Goal: Book appointment/travel/reservation

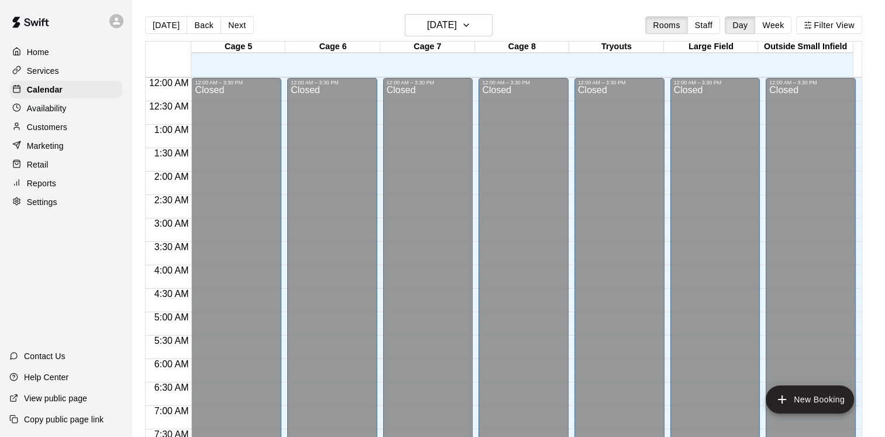
scroll to position [715, 0]
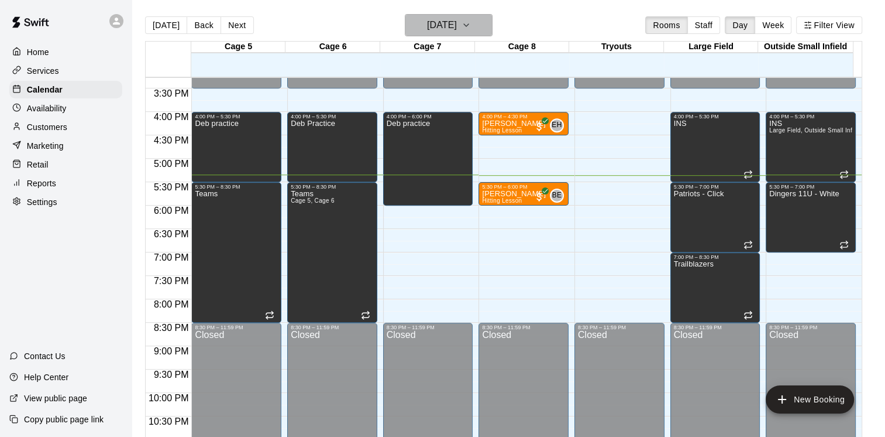
click at [457, 22] on h6 "[DATE]" at bounding box center [442, 25] width 30 height 16
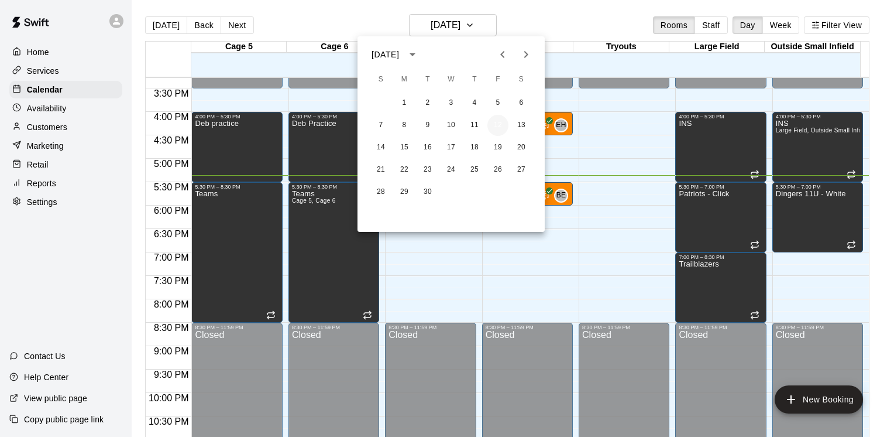
click at [499, 125] on button "12" at bounding box center [497, 125] width 21 height 21
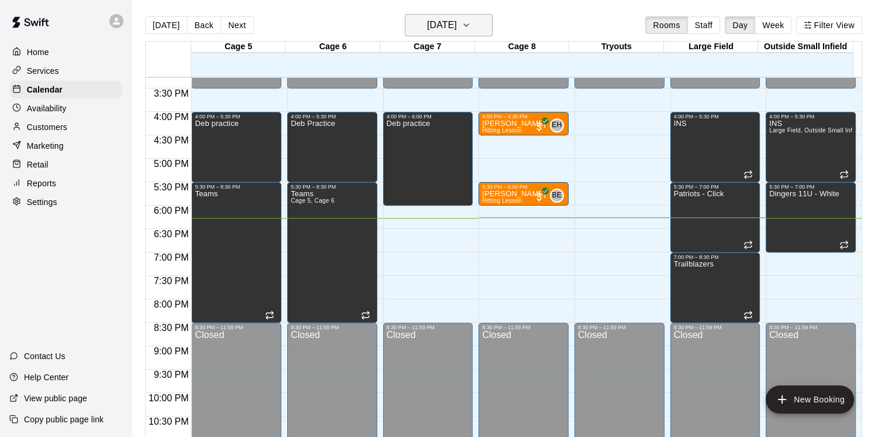
click at [457, 23] on h6 "[DATE]" at bounding box center [442, 25] width 30 height 16
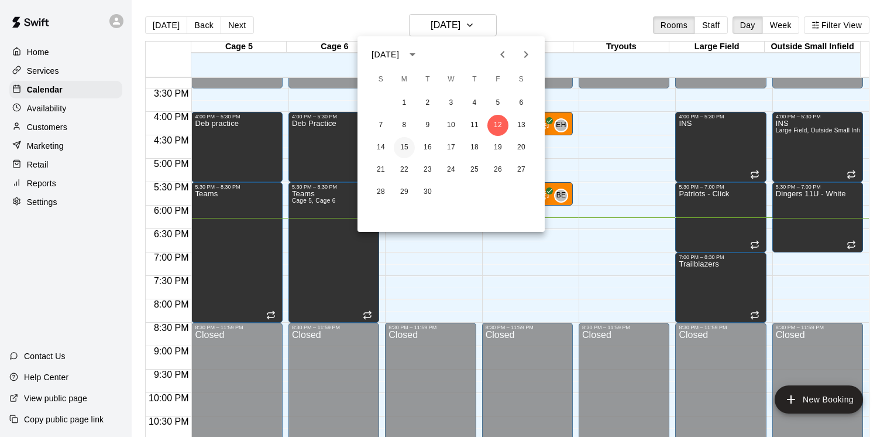
click at [408, 148] on button "15" at bounding box center [404, 147] width 21 height 21
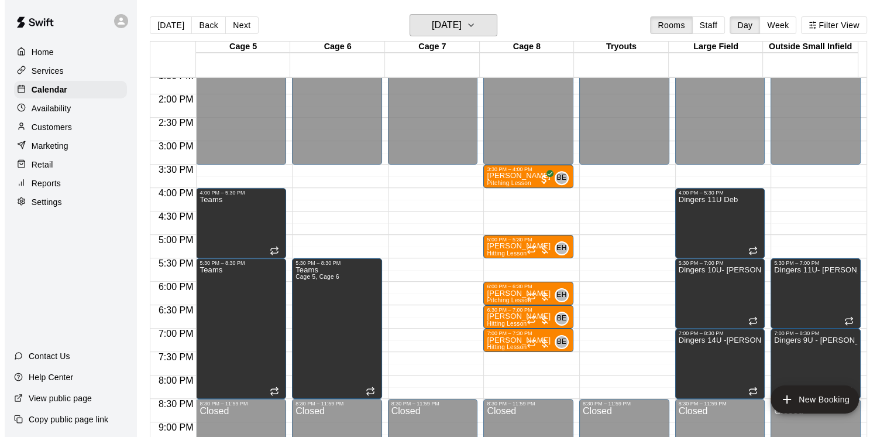
scroll to position [657, 0]
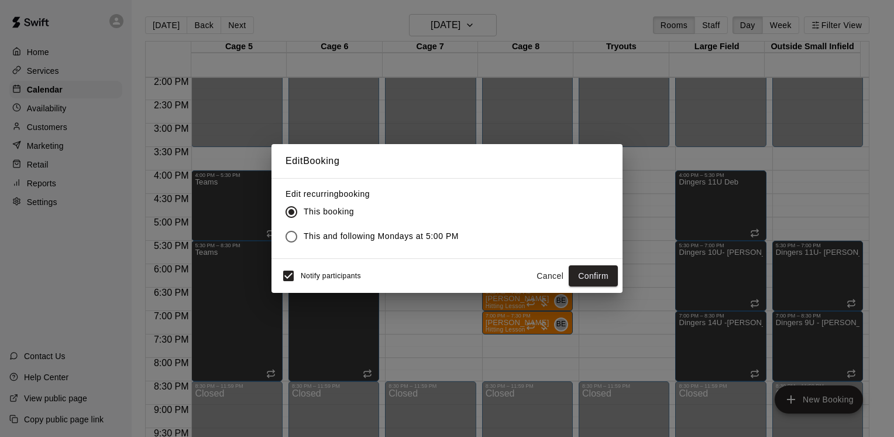
click at [560, 275] on button "Cancel" at bounding box center [549, 276] width 37 height 22
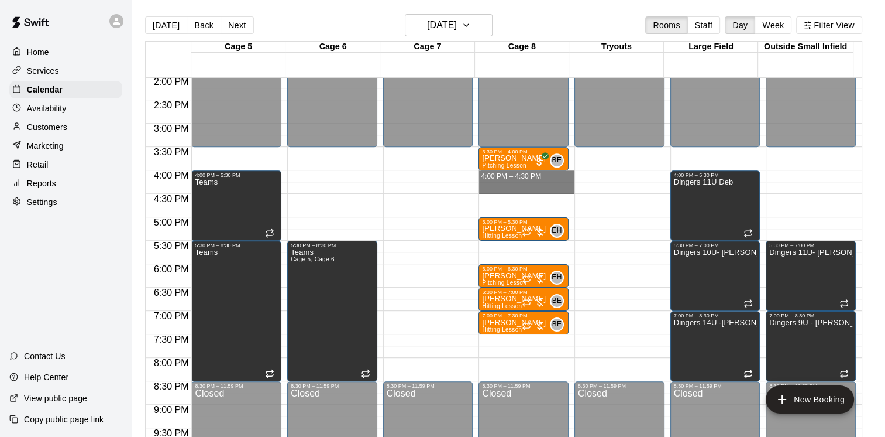
drag, startPoint x: 530, startPoint y: 176, endPoint x: 526, endPoint y: 186, distance: 10.8
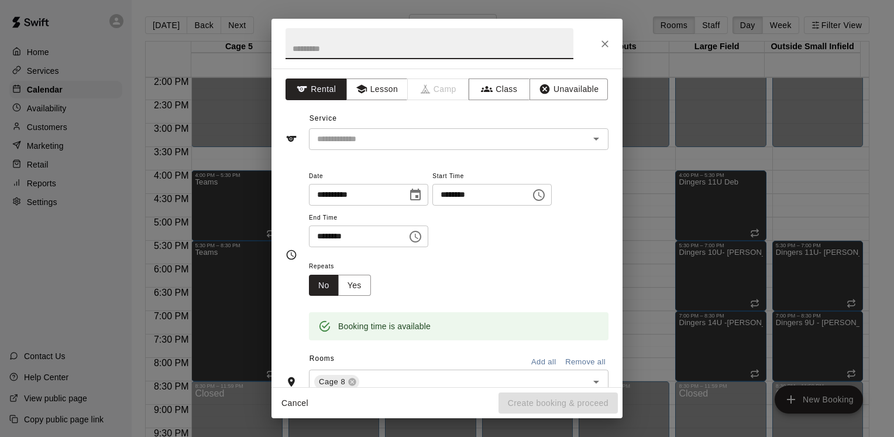
click at [609, 47] on icon "Close" at bounding box center [605, 44] width 12 height 12
click at [644, 233] on div "**********" at bounding box center [447, 218] width 894 height 437
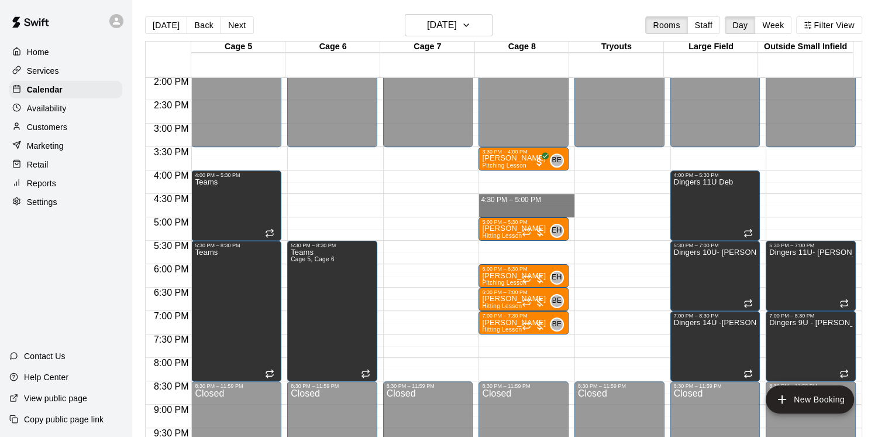
drag, startPoint x: 546, startPoint y: 197, endPoint x: 546, endPoint y: 206, distance: 8.8
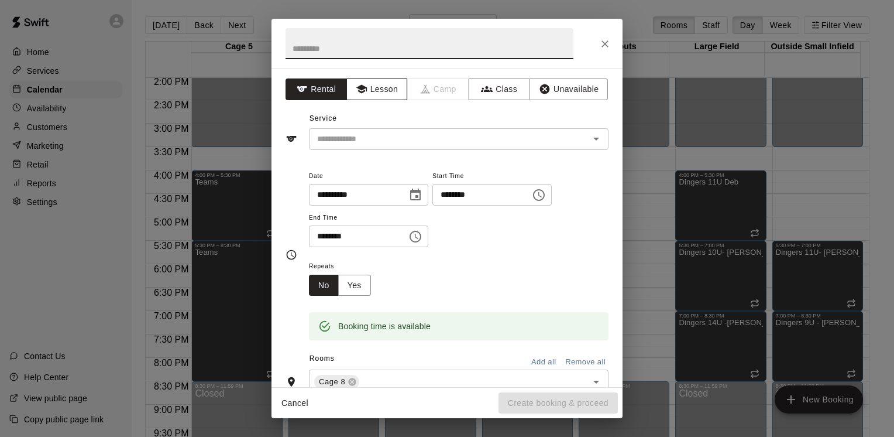
click at [380, 99] on button "Lesson" at bounding box center [376, 89] width 61 height 22
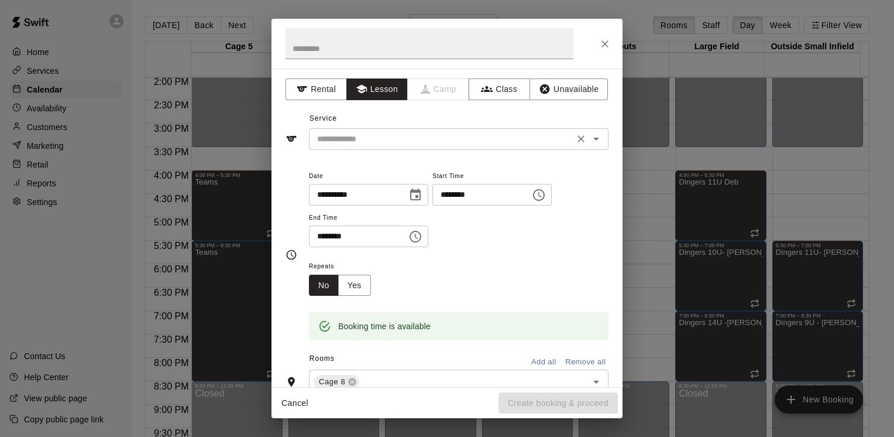
click at [381, 139] on input "text" at bounding box center [441, 139] width 258 height 15
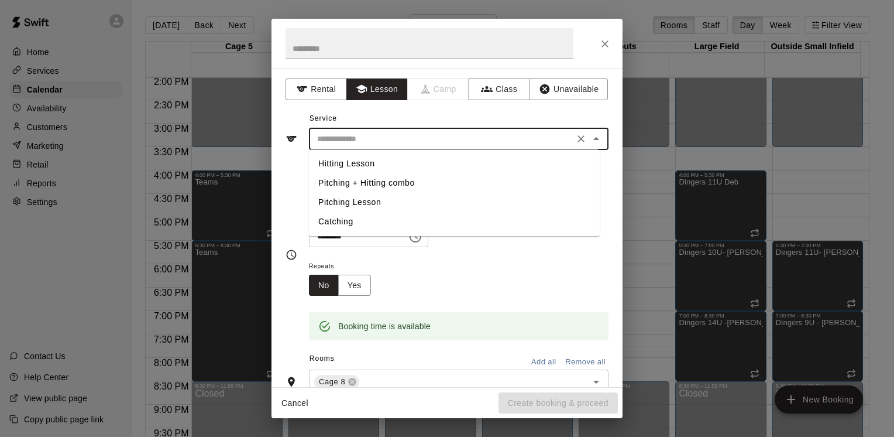
click at [359, 167] on li "Hitting Lesson" at bounding box center [454, 163] width 291 height 19
type input "**********"
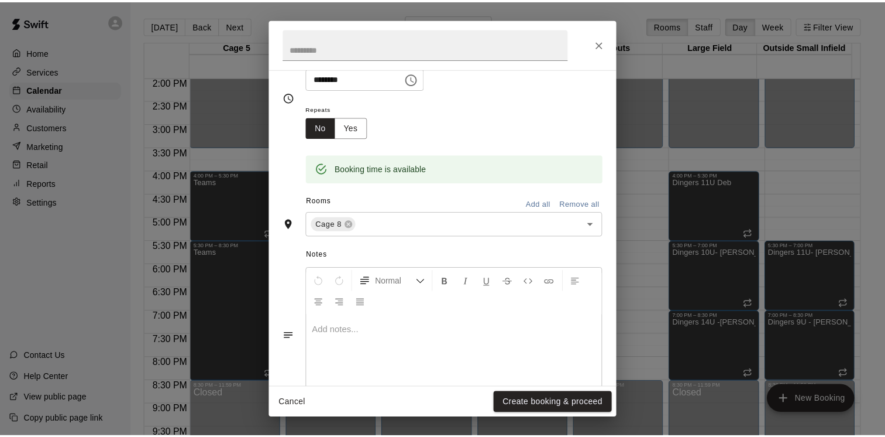
scroll to position [195, 0]
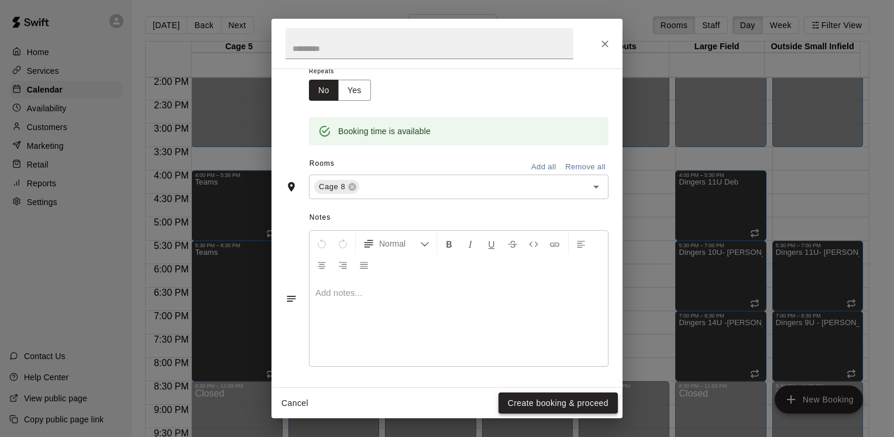
click at [532, 401] on button "Create booking & proceed" at bounding box center [558, 403] width 119 height 22
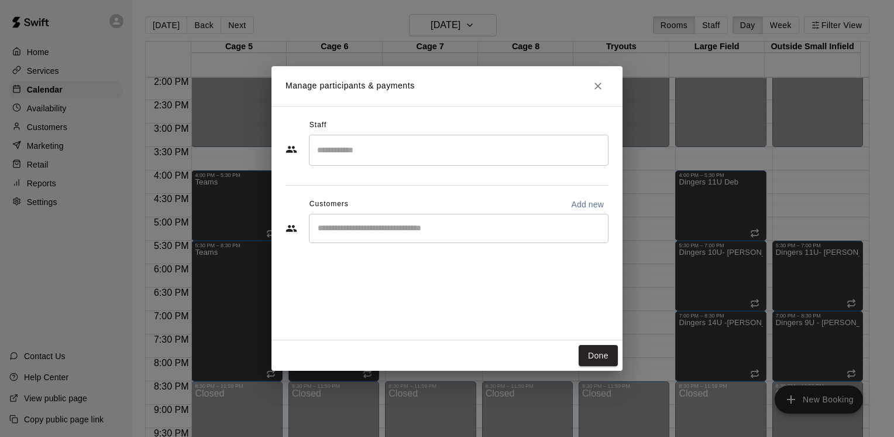
click at [381, 151] on input "Search staff" at bounding box center [458, 150] width 289 height 20
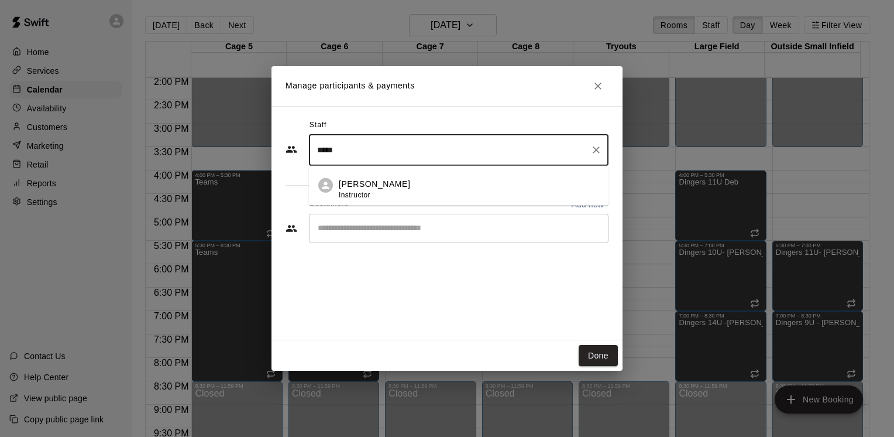
click at [426, 184] on div "[PERSON_NAME] Instructor" at bounding box center [469, 189] width 260 height 23
click at [423, 234] on div "​" at bounding box center [459, 228] width 300 height 29
type input "*****"
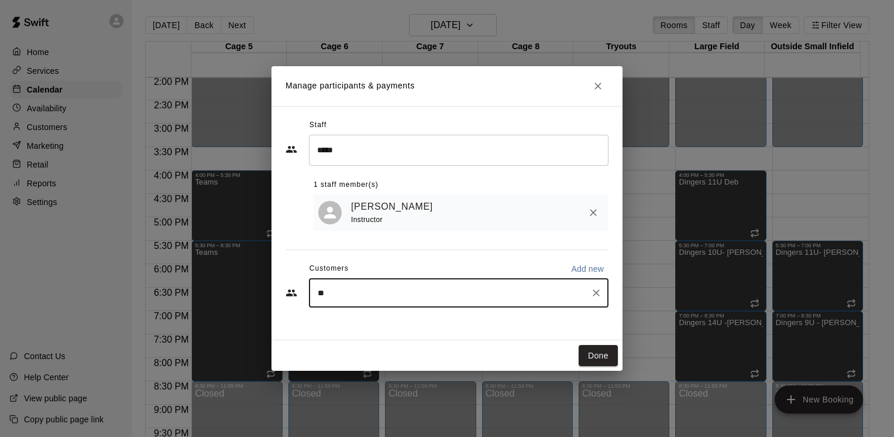
type input "*"
type input "******"
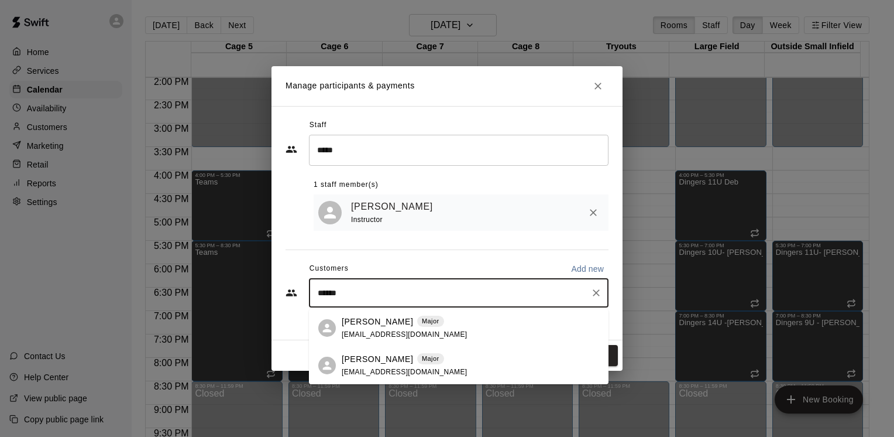
click at [439, 331] on div "[PERSON_NAME] Major [PERSON_NAME][EMAIL_ADDRESS][DOMAIN_NAME]" at bounding box center [470, 327] width 257 height 25
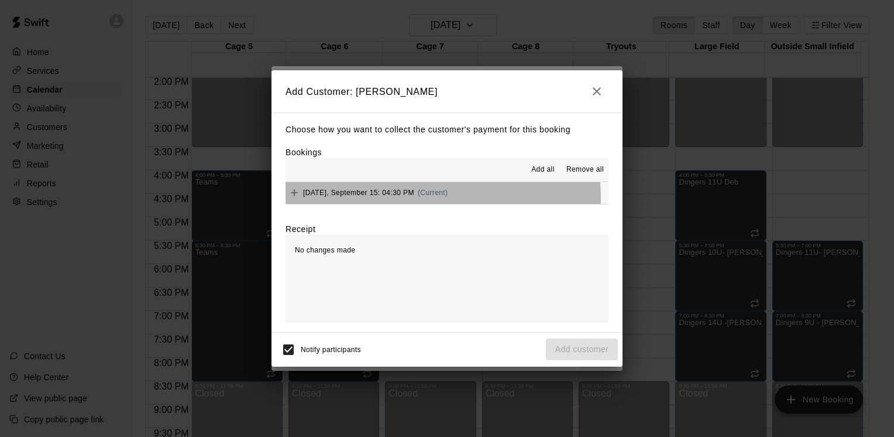
click at [441, 198] on div "[DATE], September 15: 04:30 PM (Current)" at bounding box center [367, 193] width 162 height 18
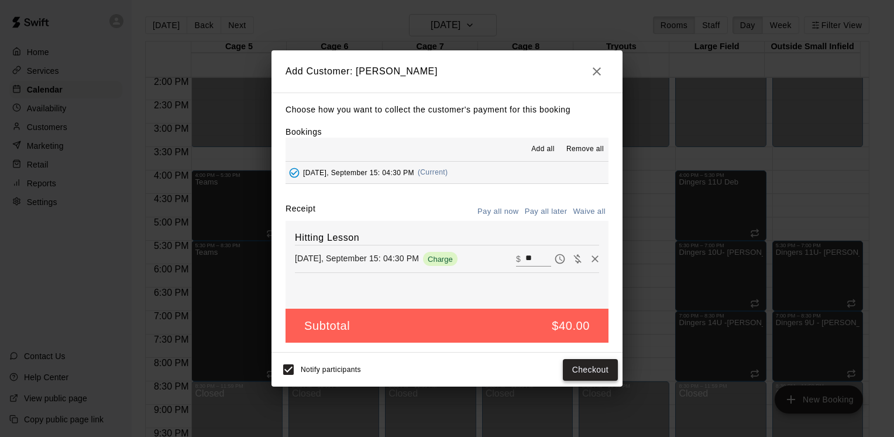
click at [579, 367] on button "Checkout" at bounding box center [590, 370] width 55 height 22
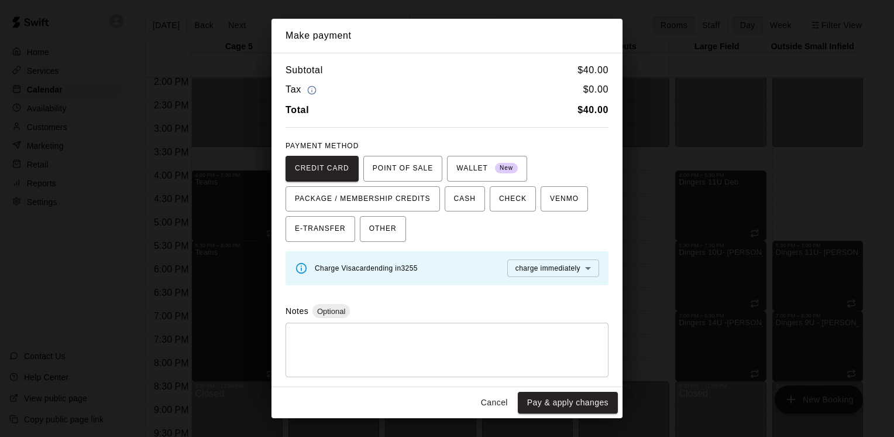
click at [571, 264] on body "Home Services Calendar Availability Customers Marketing Retail Reports Settings…" at bounding box center [447, 227] width 894 height 455
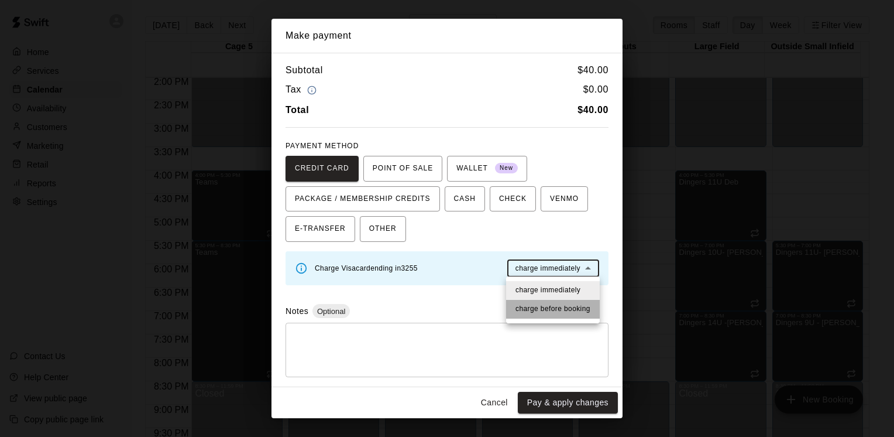
click at [559, 310] on span "charge before booking" at bounding box center [552, 309] width 75 height 12
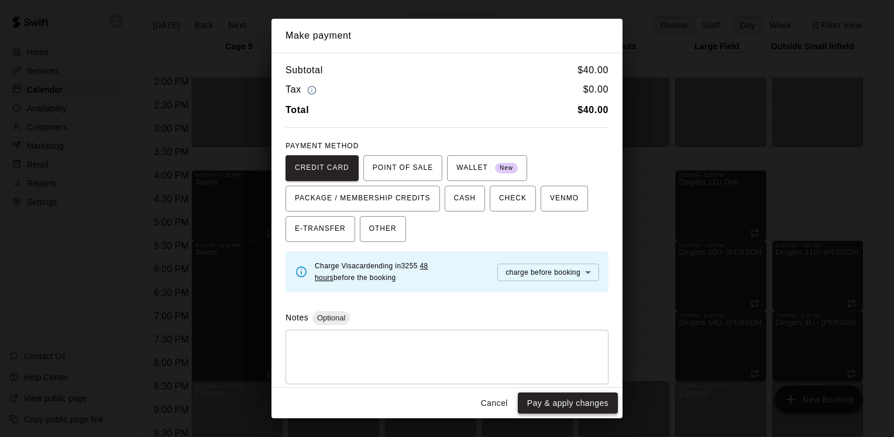
click at [558, 399] on button "Pay & apply changes" at bounding box center [568, 403] width 100 height 22
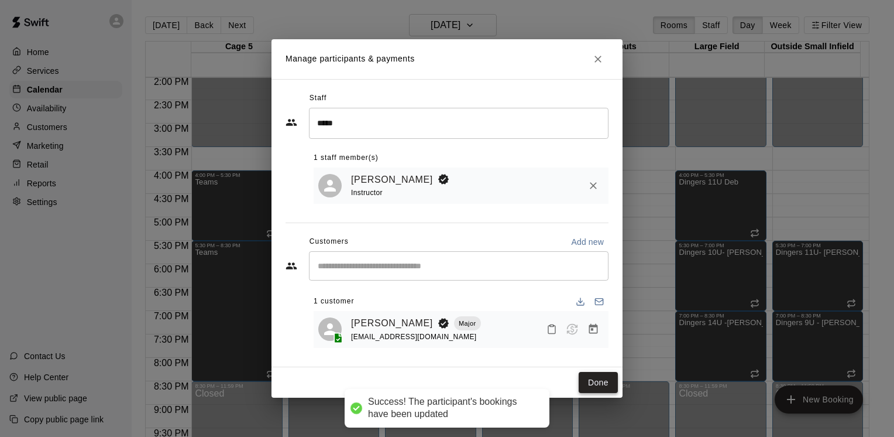
click at [589, 382] on button "Done" at bounding box center [598, 383] width 39 height 22
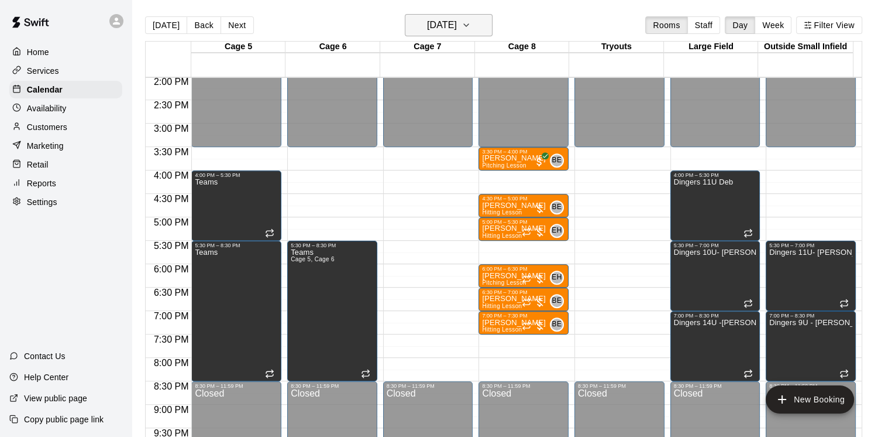
click at [449, 16] on button "[DATE]" at bounding box center [449, 25] width 88 height 22
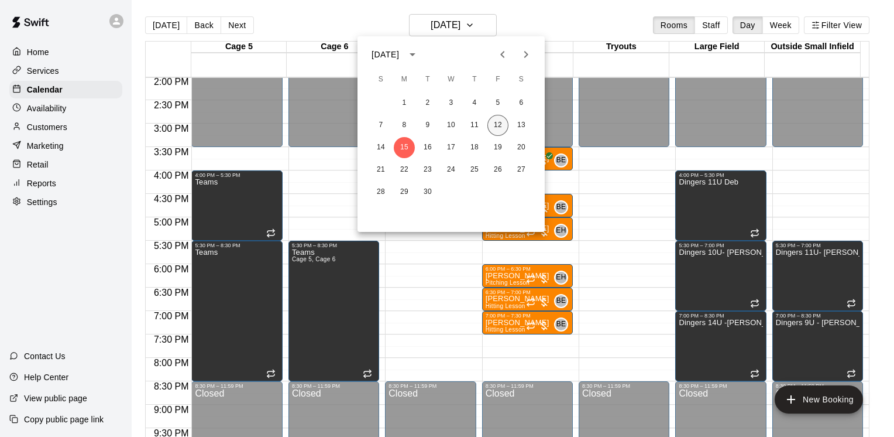
click at [503, 125] on button "12" at bounding box center [497, 125] width 21 height 21
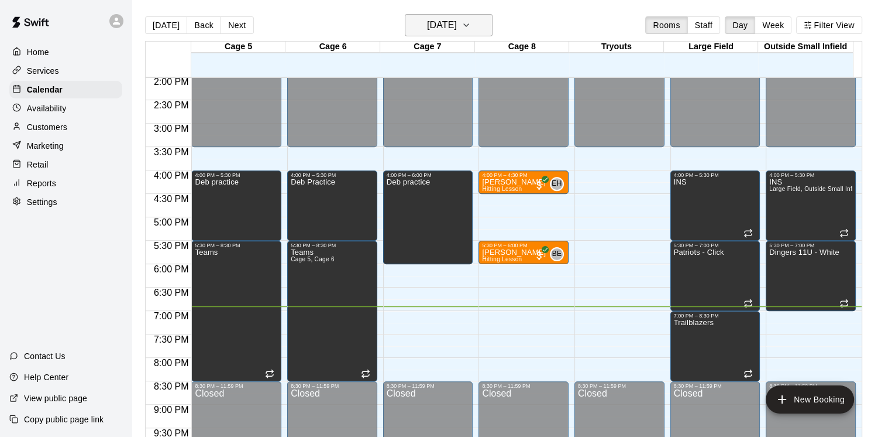
click at [442, 32] on h6 "[DATE]" at bounding box center [442, 25] width 30 height 16
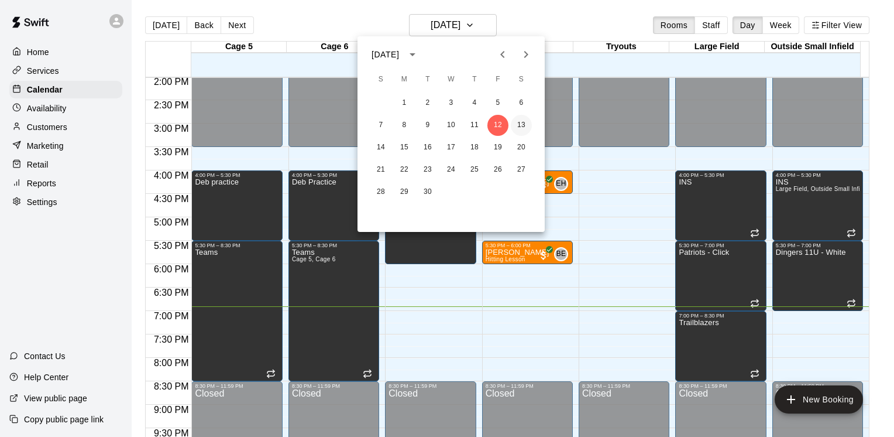
click at [522, 127] on button "13" at bounding box center [521, 125] width 21 height 21
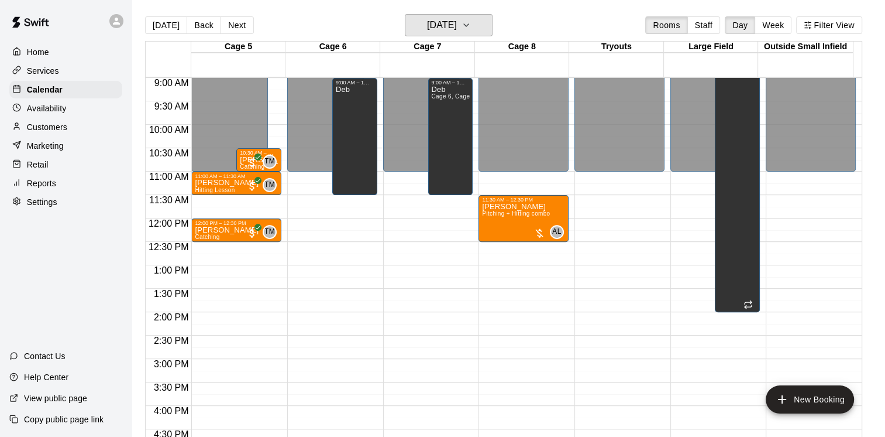
scroll to position [364, 0]
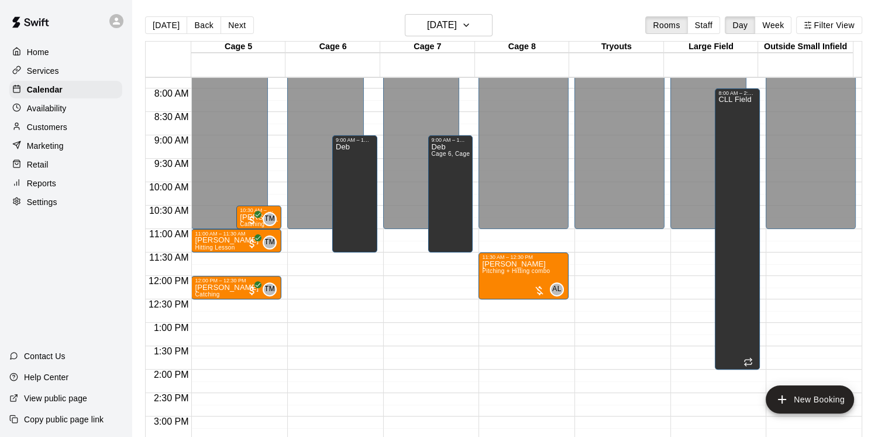
click at [484, 11] on main "[DATE] Back [DATE][DATE] Rooms Staff Day Week Filter View Cage 5 13 Sat Cage 6 …" at bounding box center [509, 227] width 754 height 455
click at [482, 20] on button "[DATE]" at bounding box center [449, 25] width 88 height 22
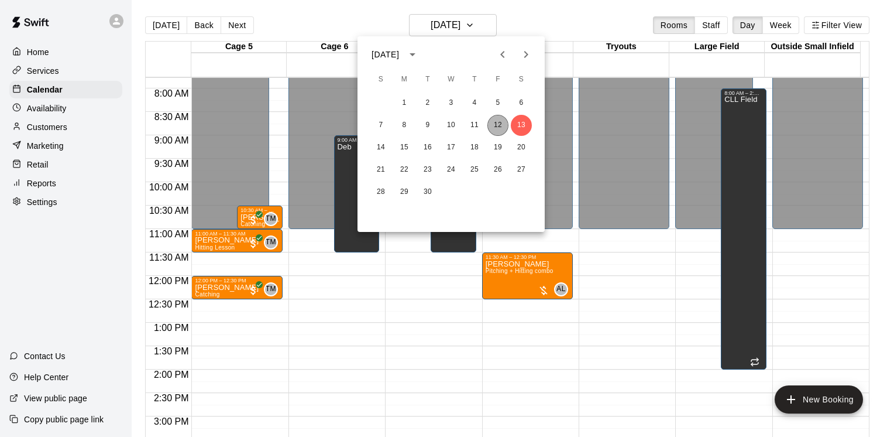
click at [496, 124] on button "12" at bounding box center [497, 125] width 21 height 21
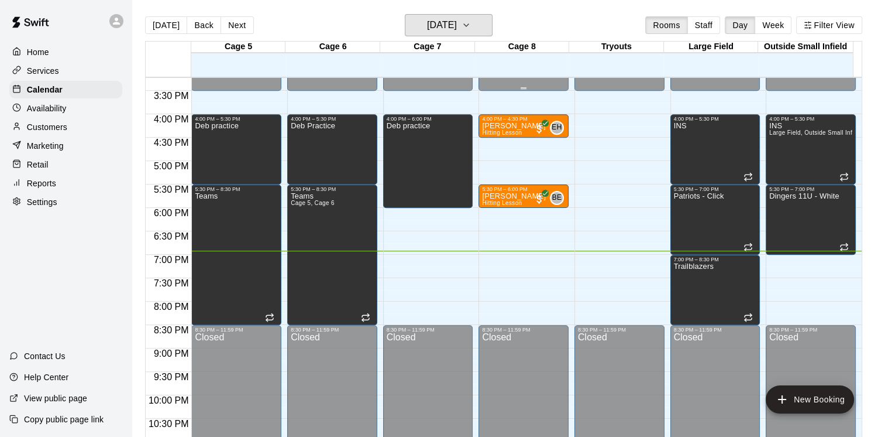
scroll to position [692, 0]
